Goal: Task Accomplishment & Management: Complete application form

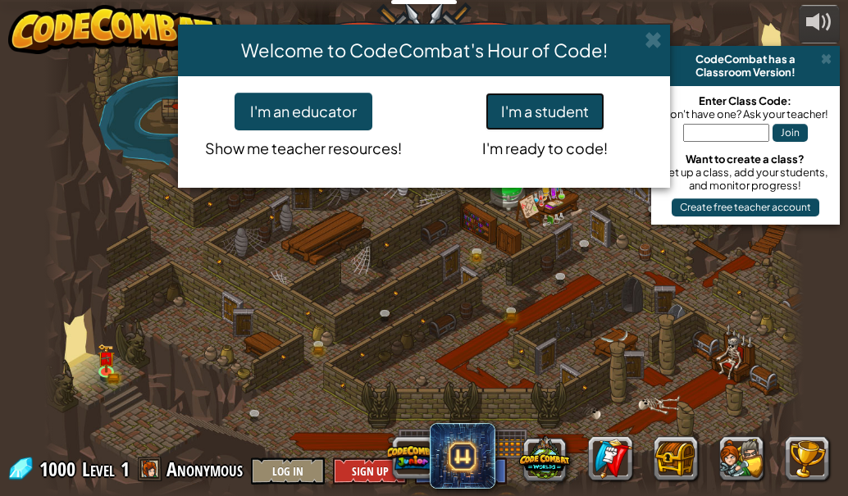
click at [560, 112] on button "I'm a student" at bounding box center [544, 112] width 119 height 38
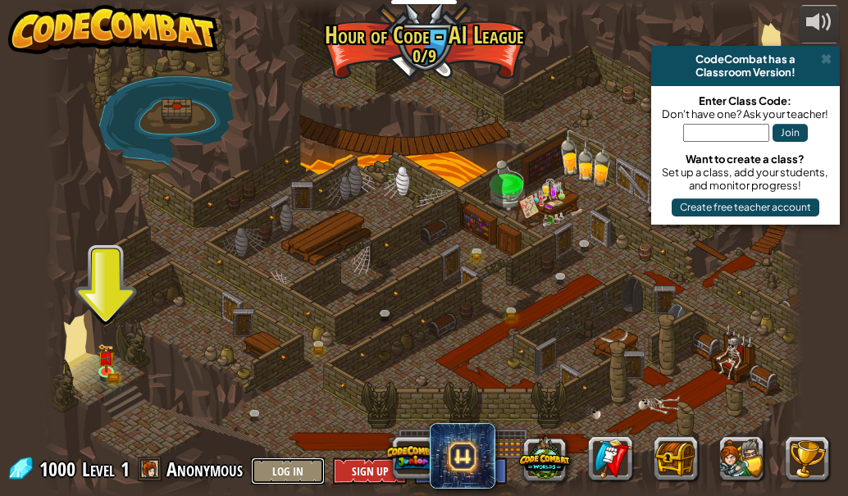
click at [313, 472] on button "Log In" at bounding box center [288, 471] width 74 height 27
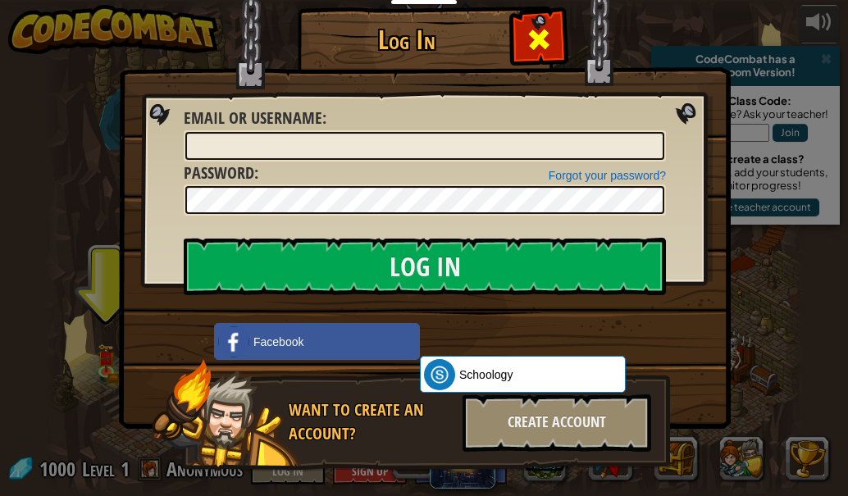
click at [526, 33] on span at bounding box center [539, 39] width 26 height 26
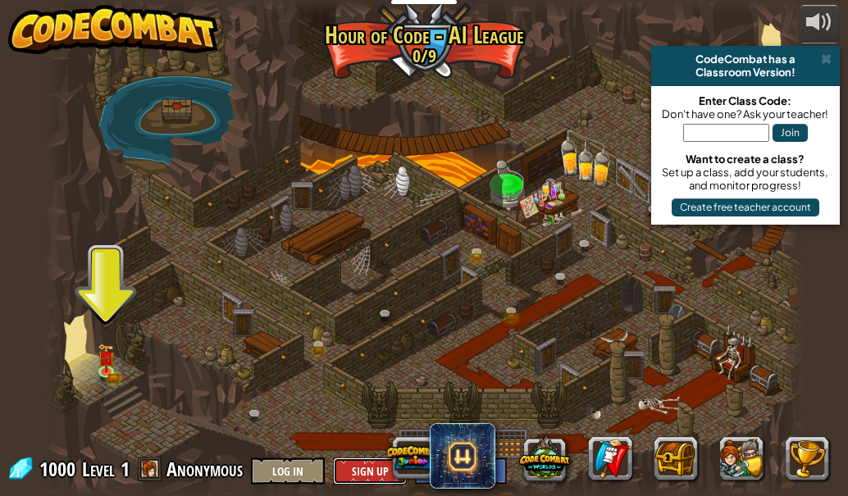
click at [368, 470] on button "Sign Up" at bounding box center [370, 471] width 74 height 27
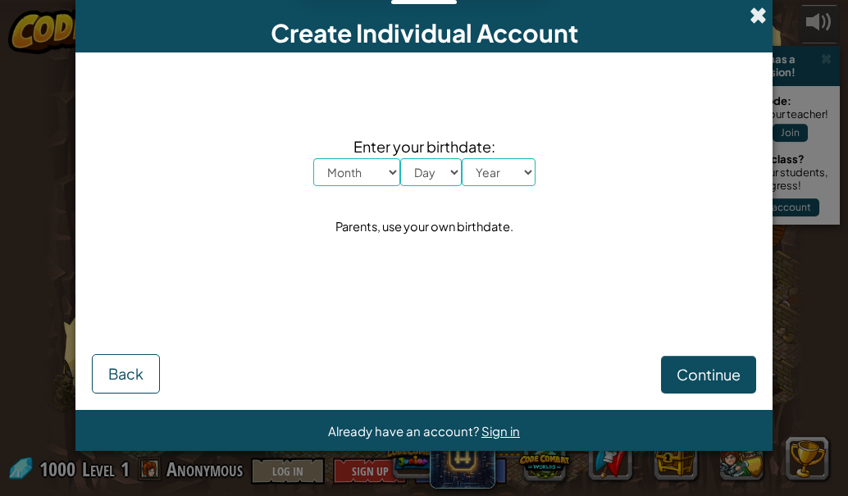
click at [750, 18] on span at bounding box center [757, 15] width 17 height 17
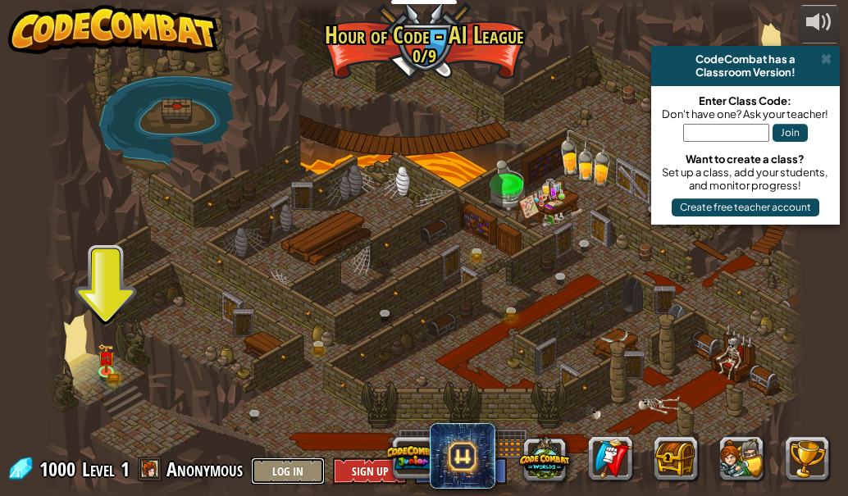
click at [291, 468] on button "Log In" at bounding box center [288, 471] width 74 height 27
